Goal: Task Accomplishment & Management: Use online tool/utility

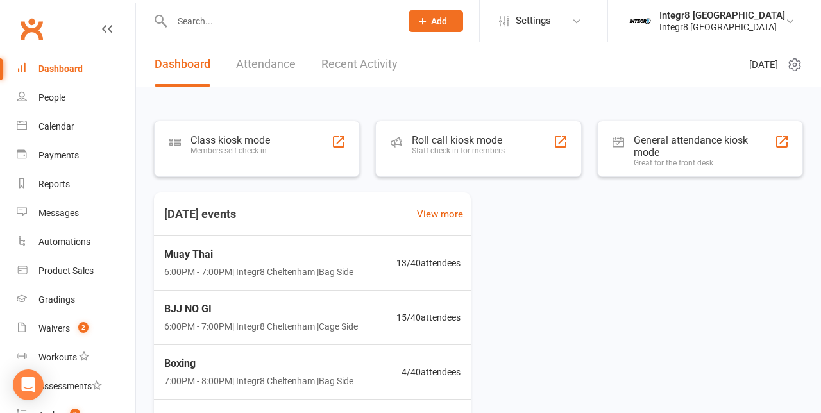
click at [533, 137] on div "Roll call kiosk mode Staff check-in for members" at bounding box center [478, 149] width 206 height 56
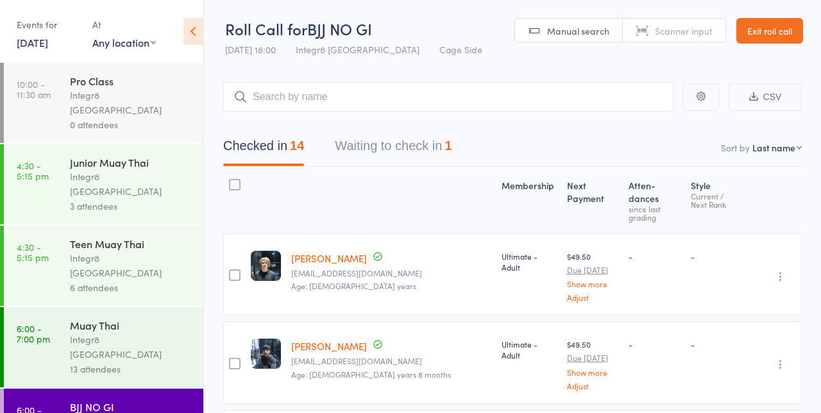
click at [527, 123] on div "Checked in 14 Waiting to check in 1" at bounding box center [512, 139] width 579 height 55
click at [662, 141] on nav "Checked in 14 Waiting to check in 1" at bounding box center [512, 149] width 609 height 34
click at [534, 100] on input "search" at bounding box center [448, 97] width 450 height 30
click at [504, 95] on input "search" at bounding box center [448, 97] width 450 height 30
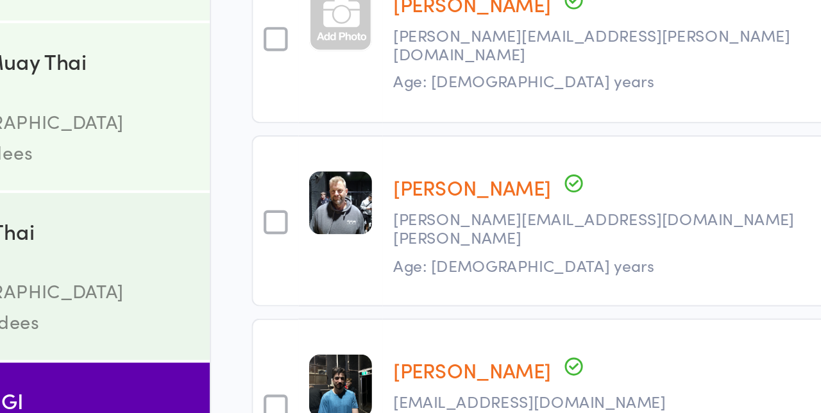
scroll to position [1095, 0]
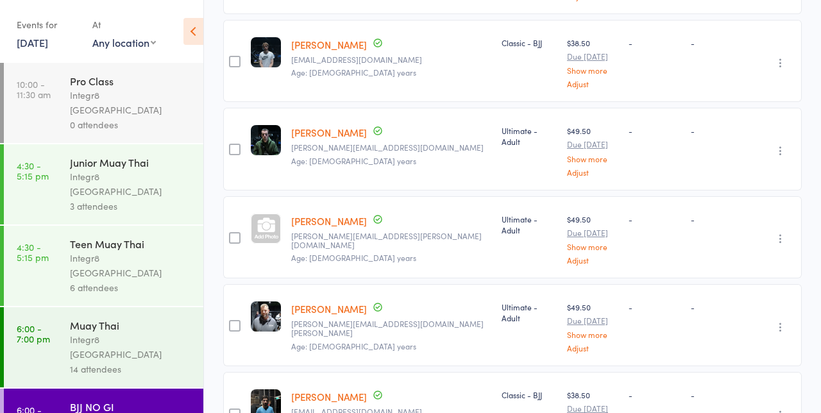
click at [155, 362] on div "14 attendees" at bounding box center [131, 369] width 123 height 15
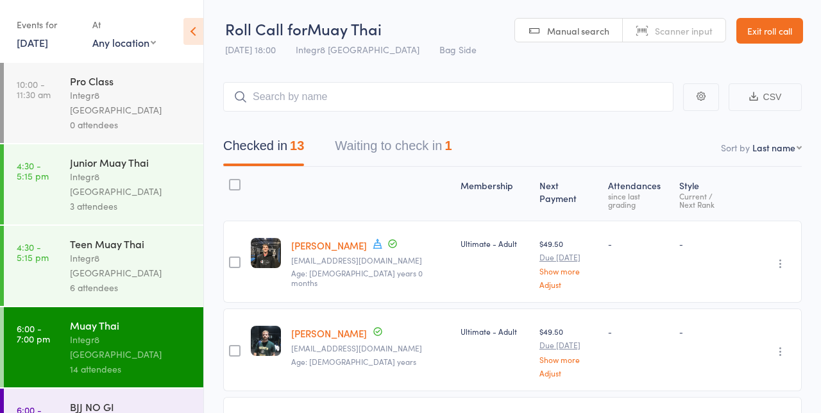
click at [540, 153] on nav "Checked in 13 Waiting to check in 1" at bounding box center [512, 149] width 609 height 34
click at [652, 135] on nav "Checked in 13 Waiting to check in 1" at bounding box center [512, 149] width 609 height 34
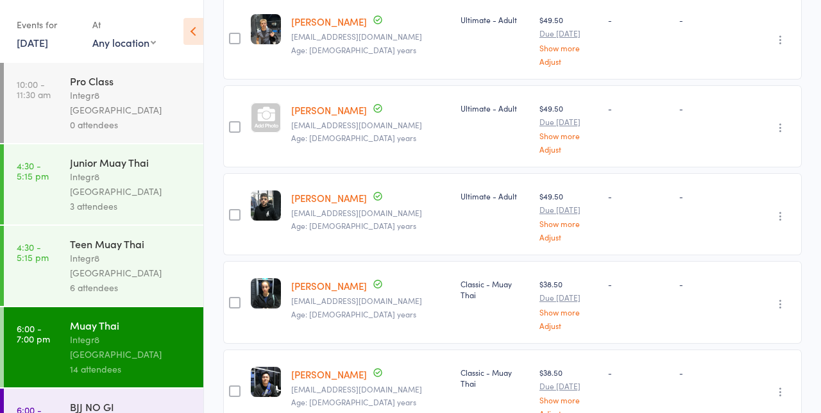
scroll to position [920, 0]
